Goal: Navigation & Orientation: Go to known website

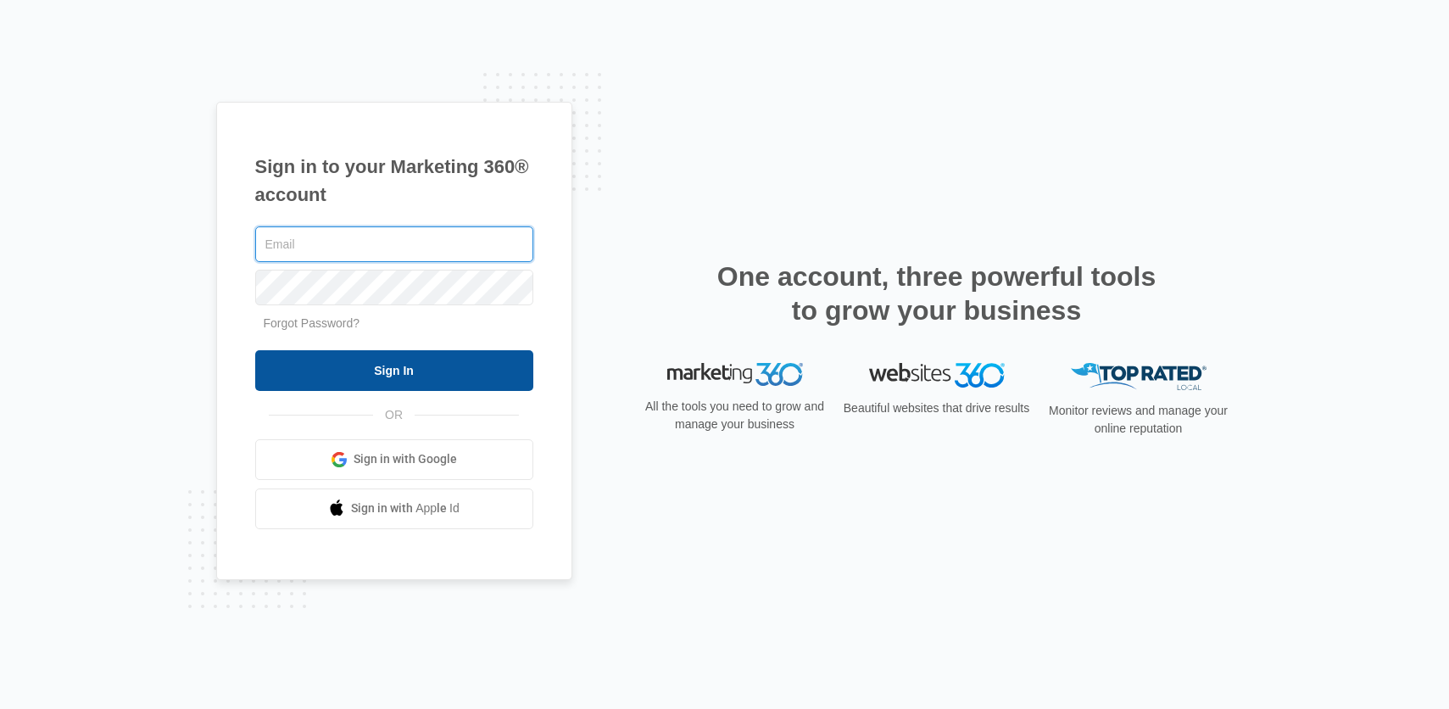
type input "[PERSON_NAME][EMAIL_ADDRESS][PERSON_NAME][DOMAIN_NAME]"
click at [404, 379] on input "Sign In" at bounding box center [394, 370] width 278 height 41
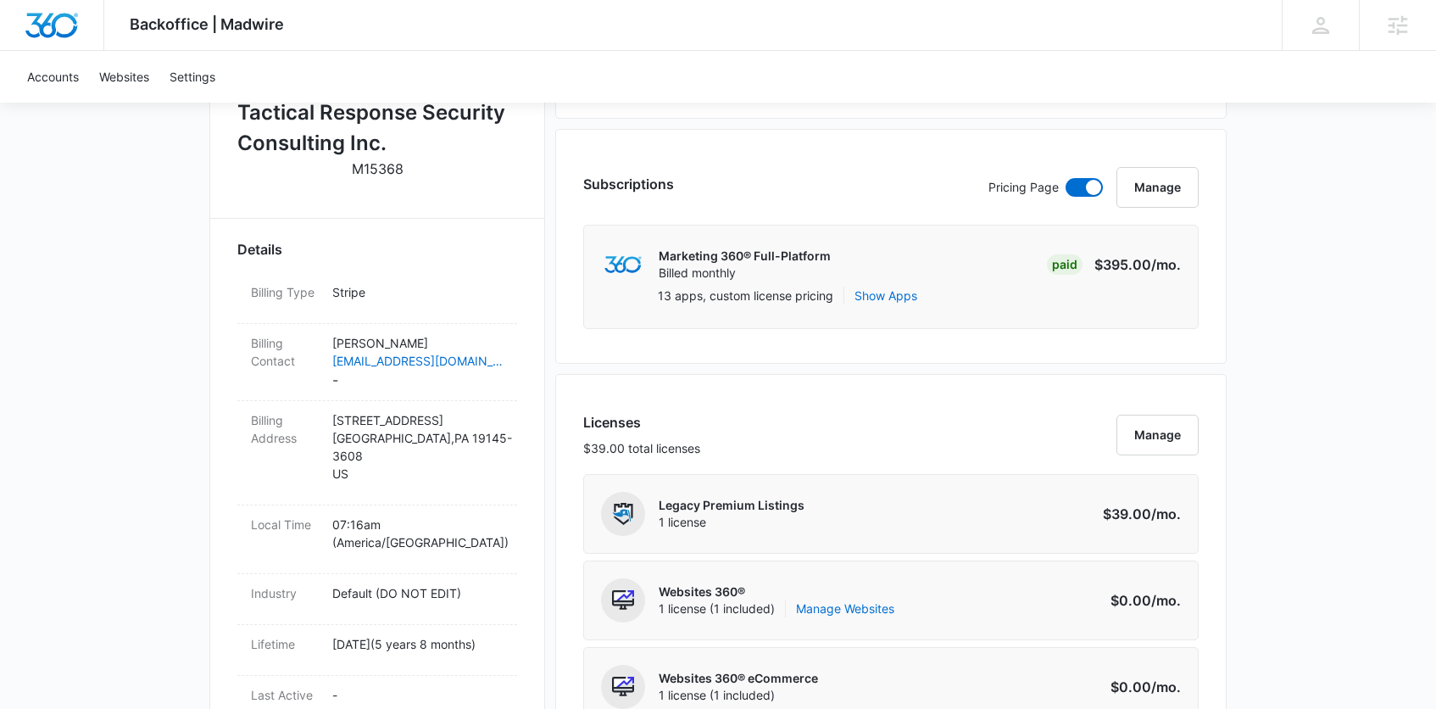
scroll to position [605, 0]
